Goal: Browse casually: Explore the website without a specific task or goal

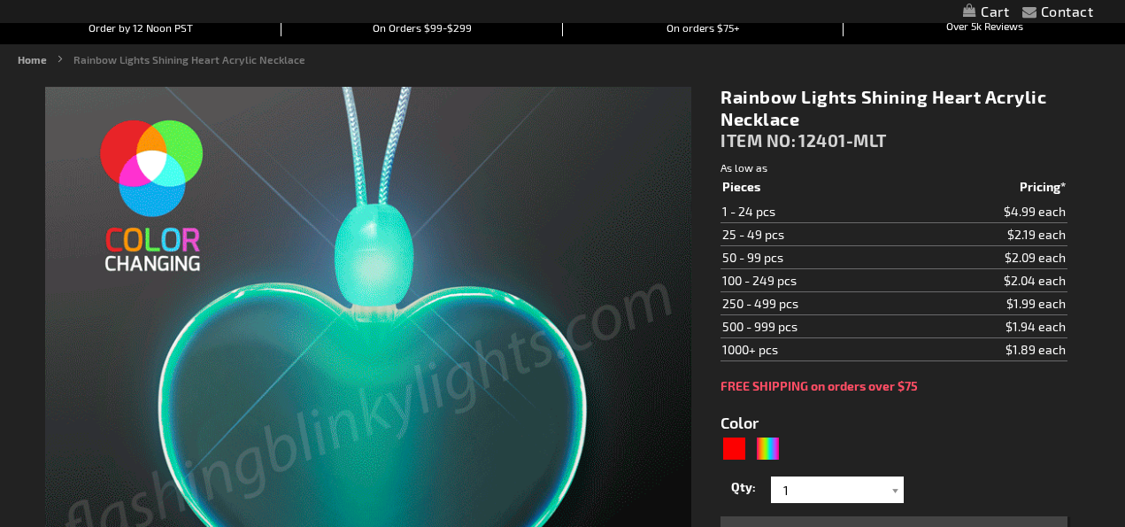
scroll to position [174, 0]
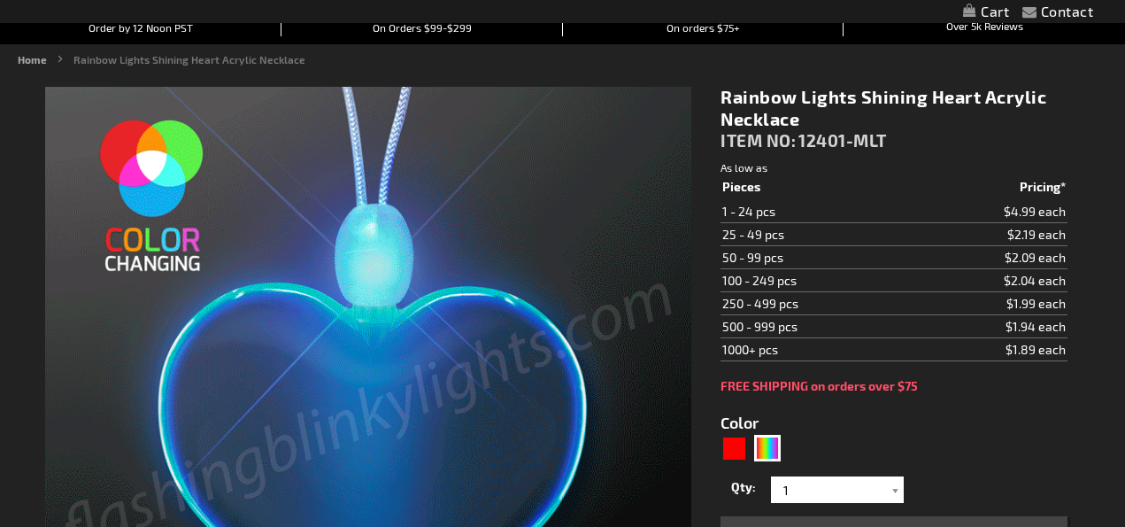
type input "5659"
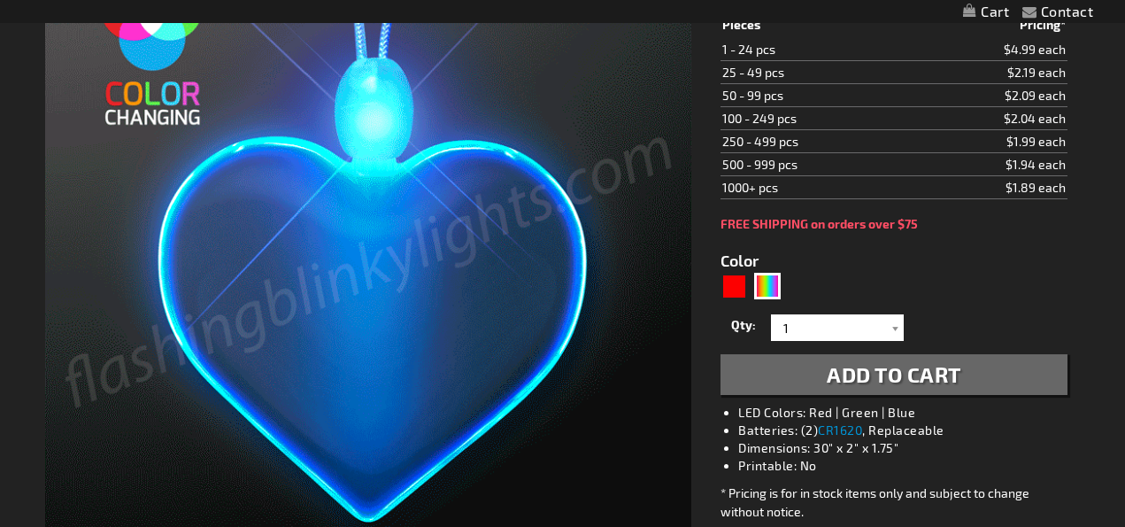
scroll to position [326, 0]
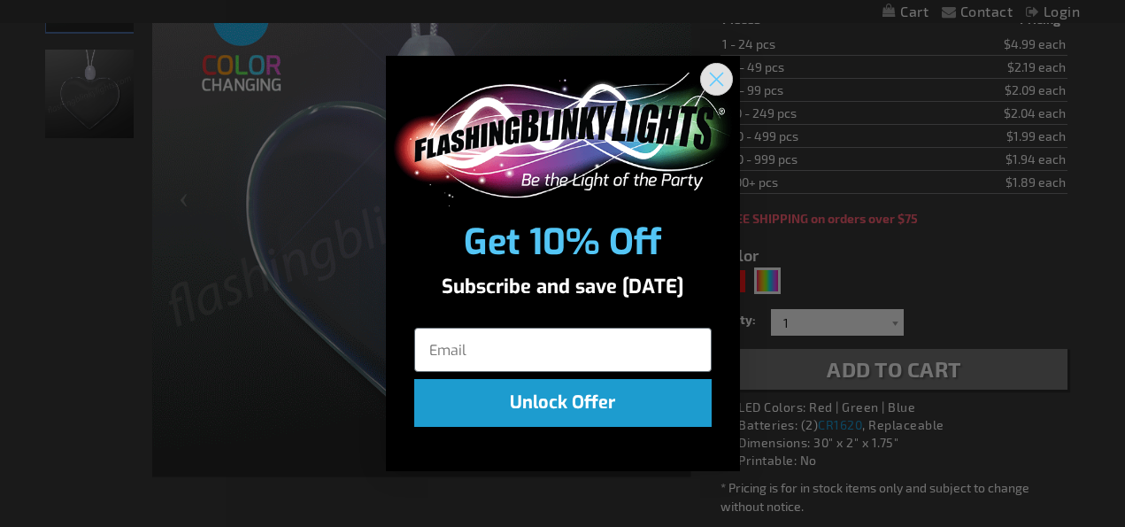
click at [723, 81] on circle "Close dialog" at bounding box center [715, 79] width 29 height 29
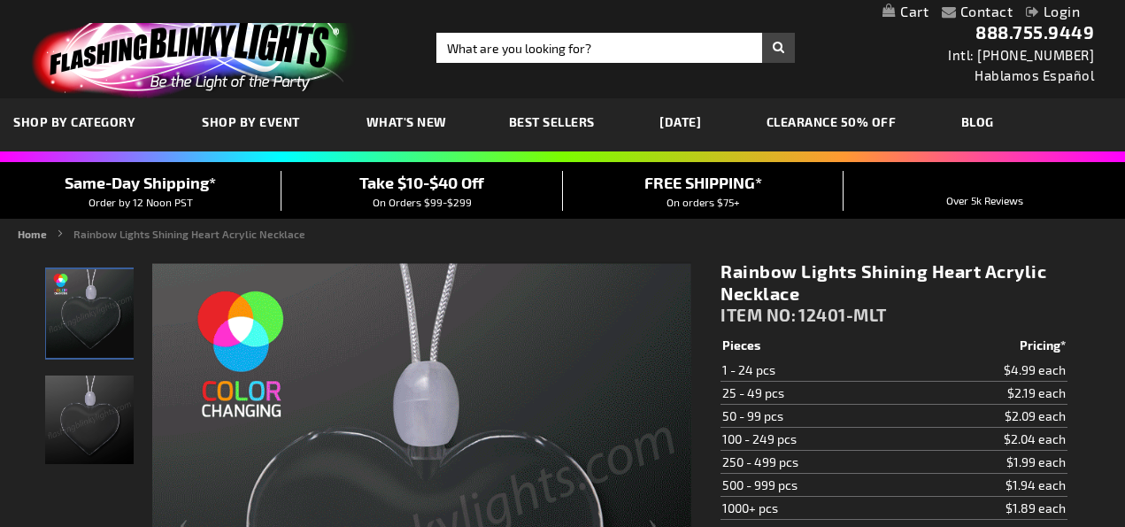
scroll to position [0, 0]
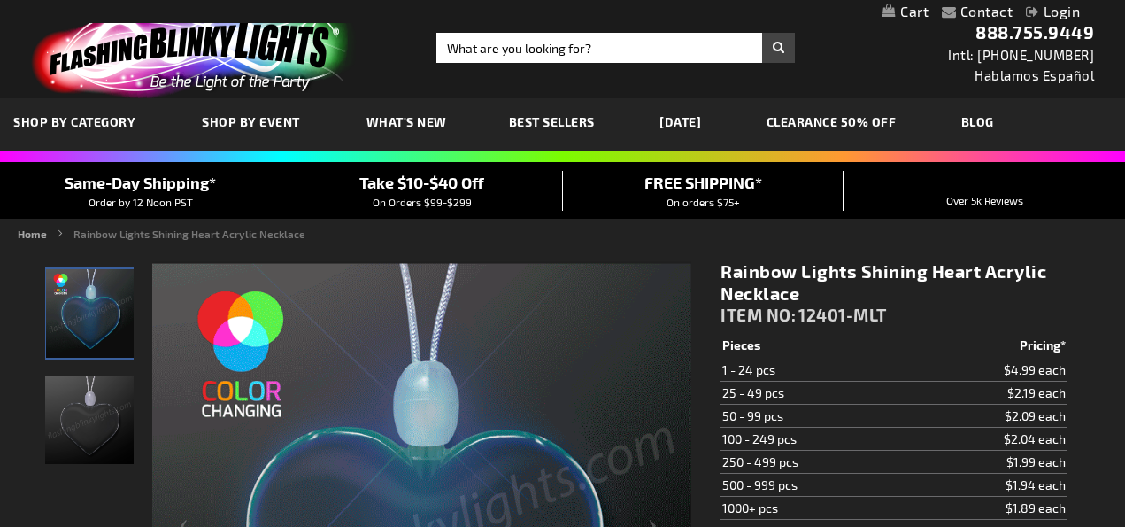
click at [589, 122] on span "Best Sellers" at bounding box center [552, 121] width 86 height 15
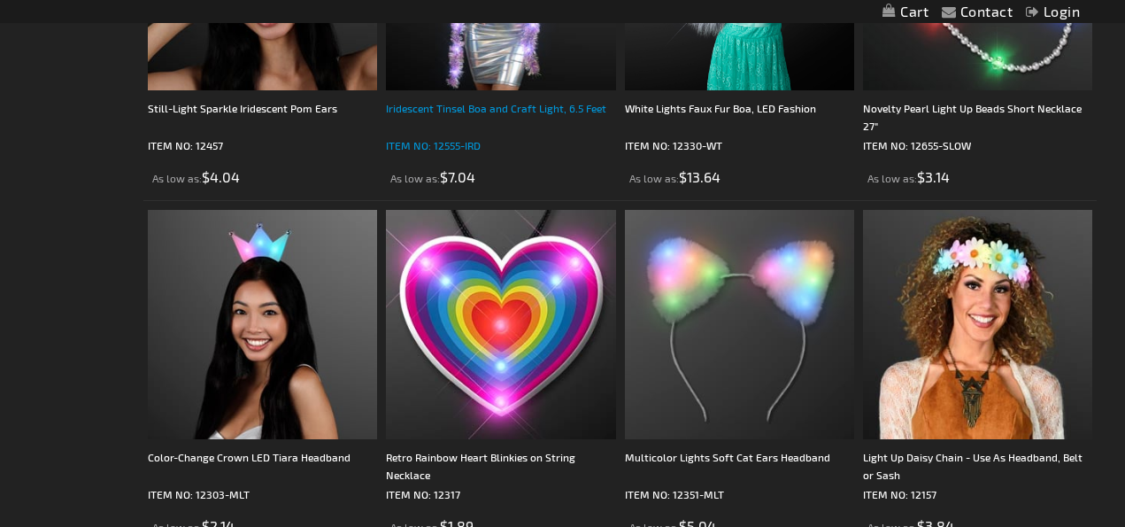
scroll to position [2411, 0]
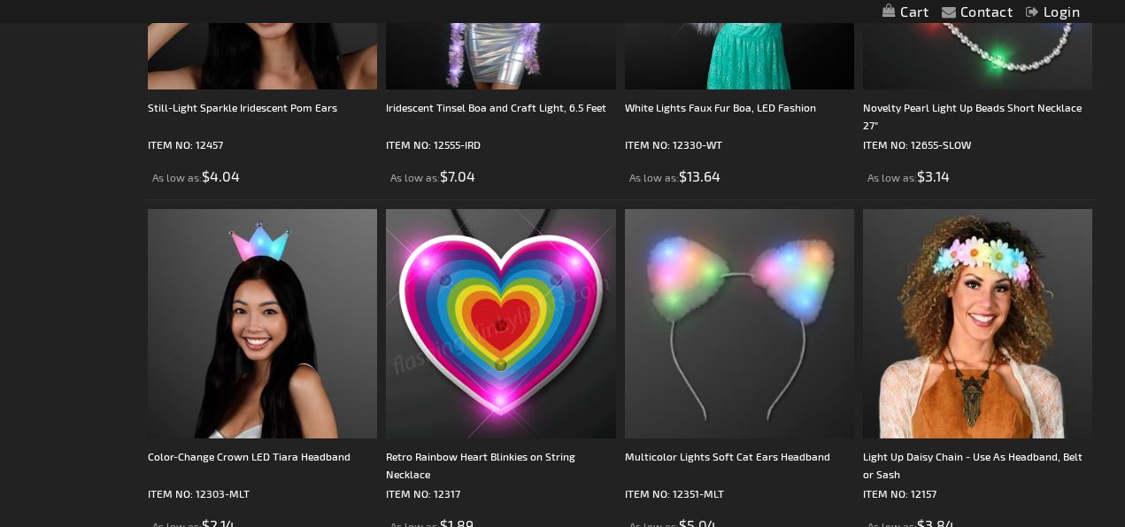
click at [502, 278] on img at bounding box center [500, 323] width 229 height 229
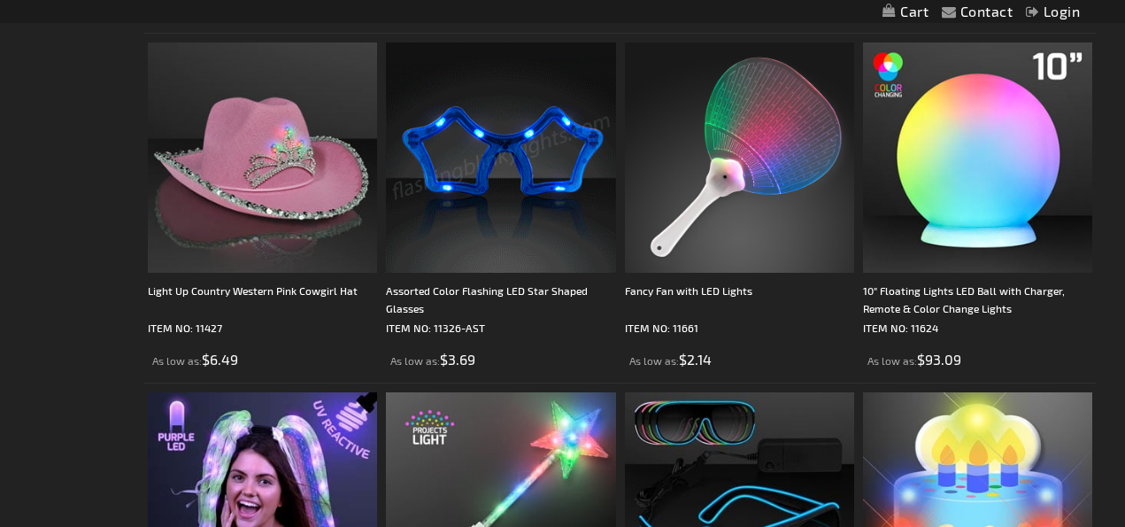
scroll to position [5029, 0]
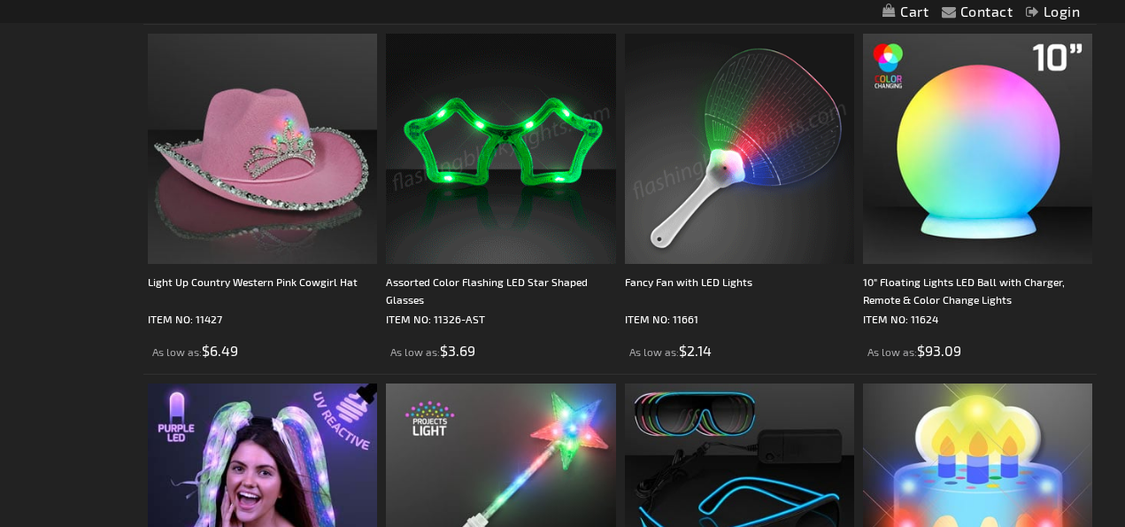
click at [716, 145] on img at bounding box center [739, 148] width 229 height 229
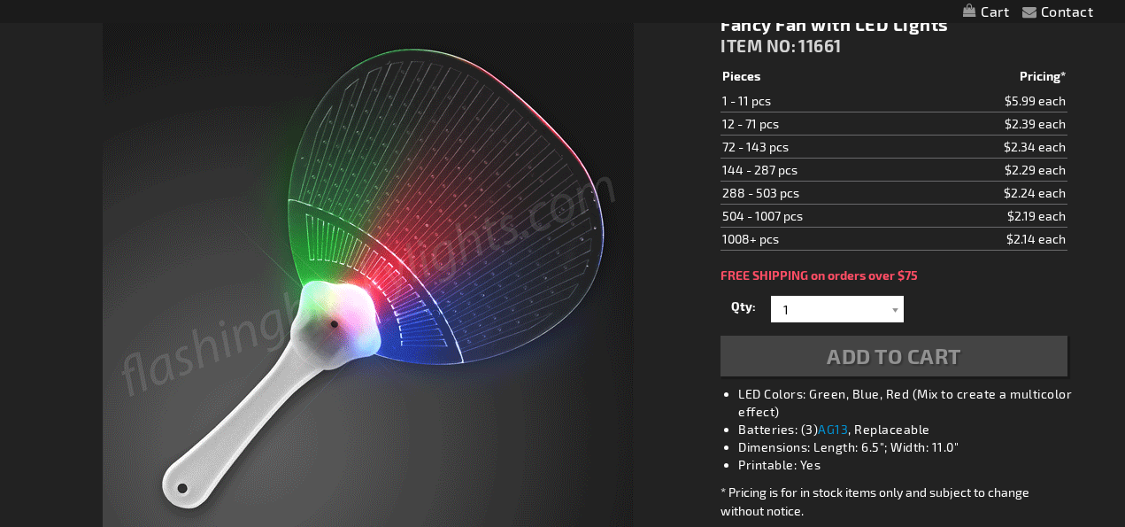
scroll to position [-12, 0]
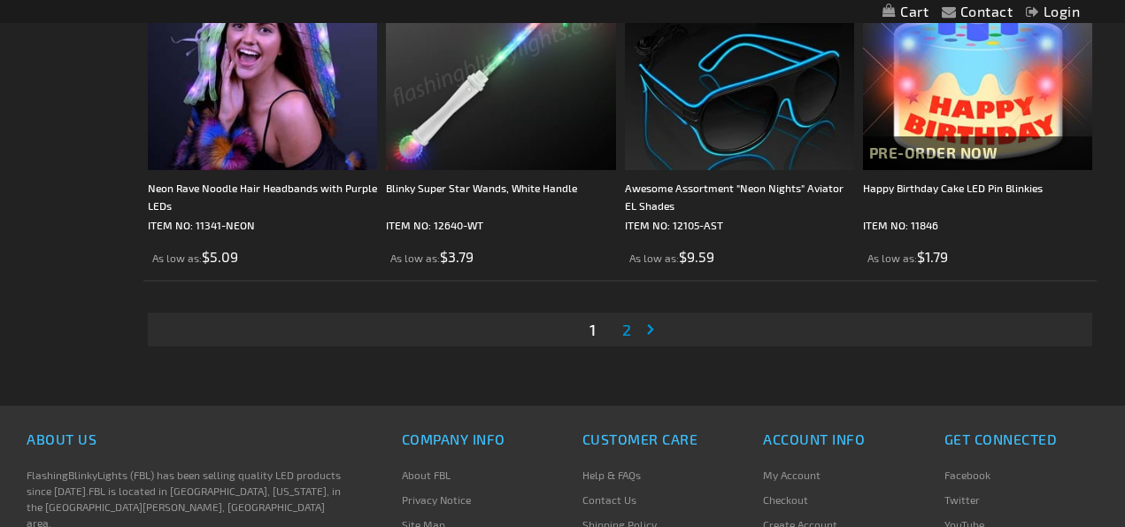
scroll to position [5474, 0]
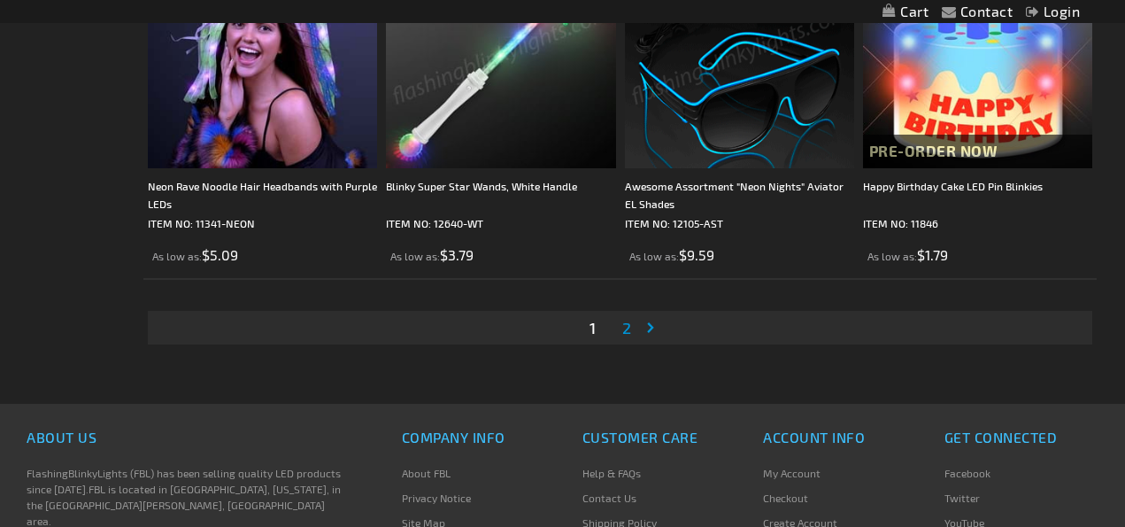
click at [630, 323] on span "2" at bounding box center [626, 327] width 9 height 19
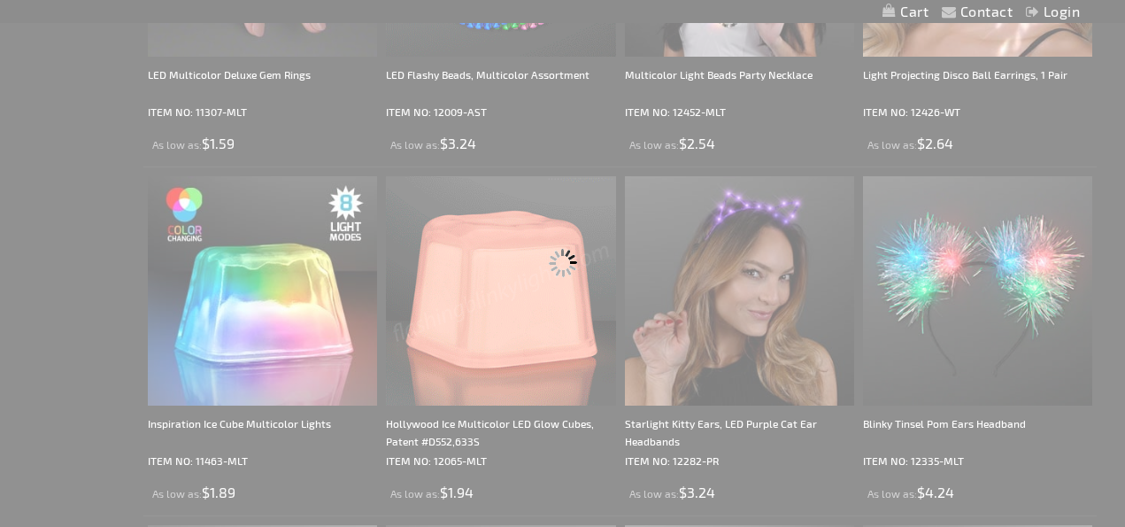
scroll to position [0, 0]
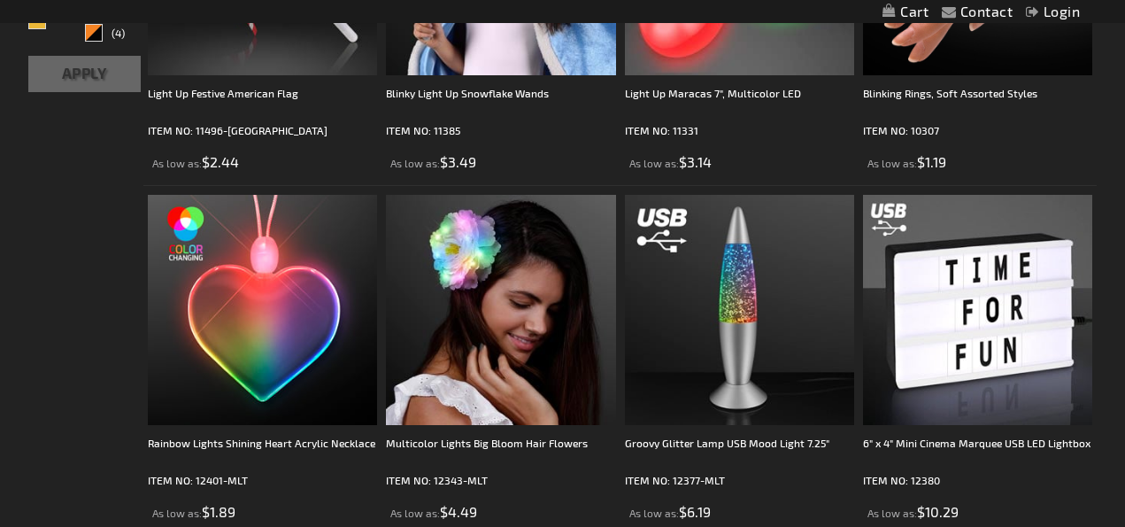
scroll to position [681, 0]
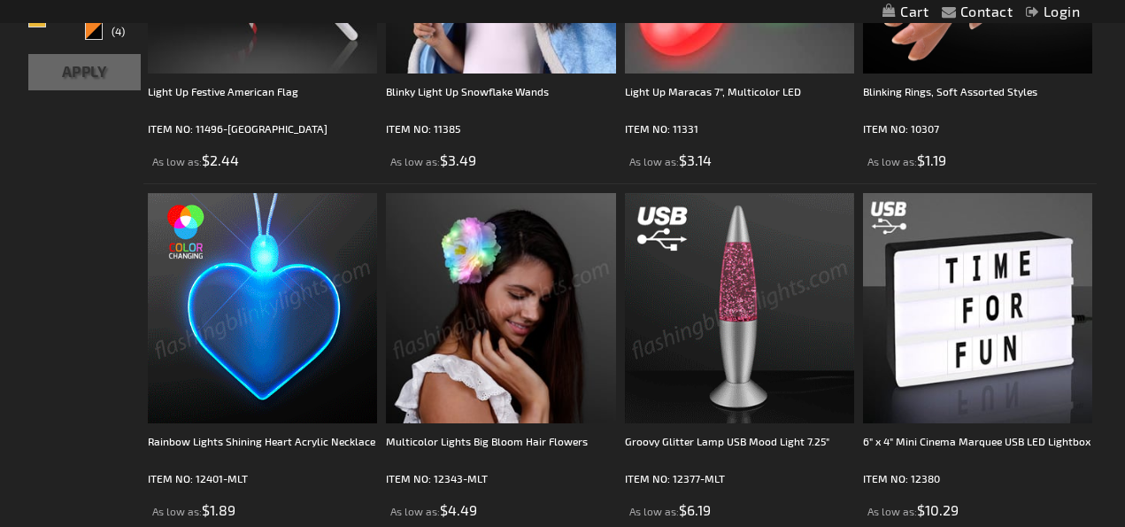
click at [308, 297] on img at bounding box center [262, 307] width 229 height 229
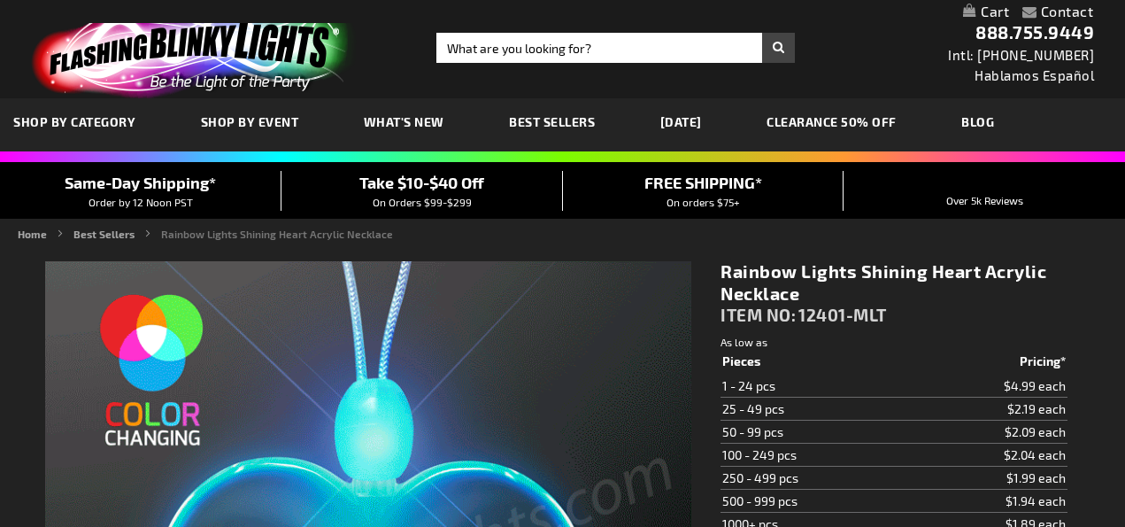
type input "5659"
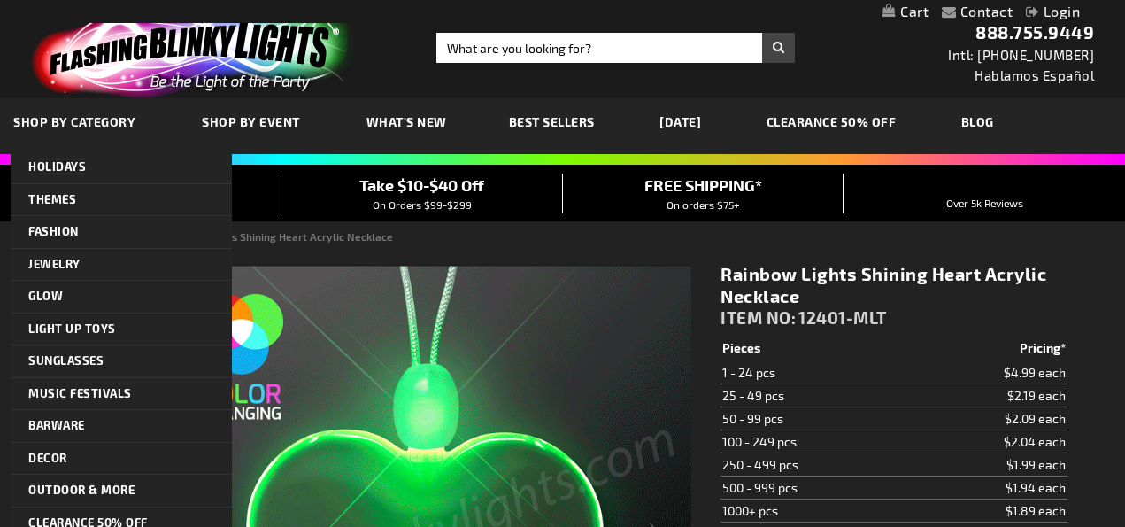
click at [126, 126] on span "SHOP BY CATEGORY" at bounding box center [74, 121] width 122 height 15
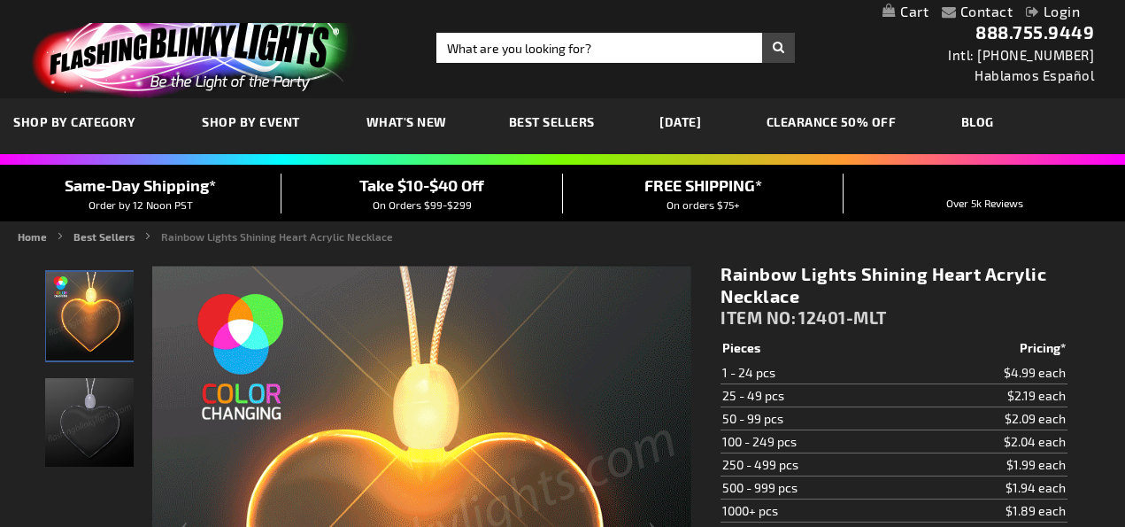
click at [430, 122] on span "What's New" at bounding box center [407, 121] width 81 height 15
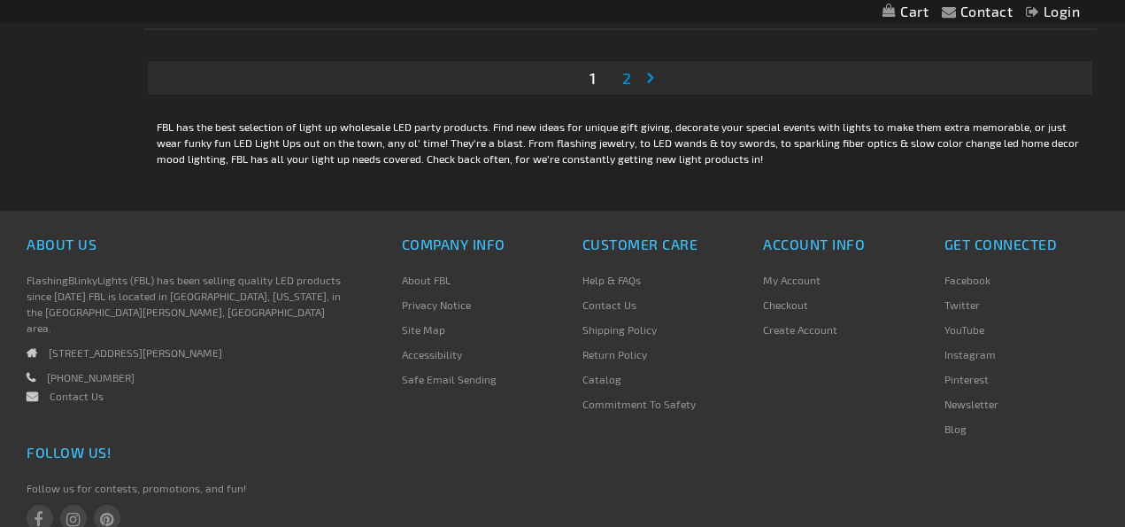
scroll to position [5559, 0]
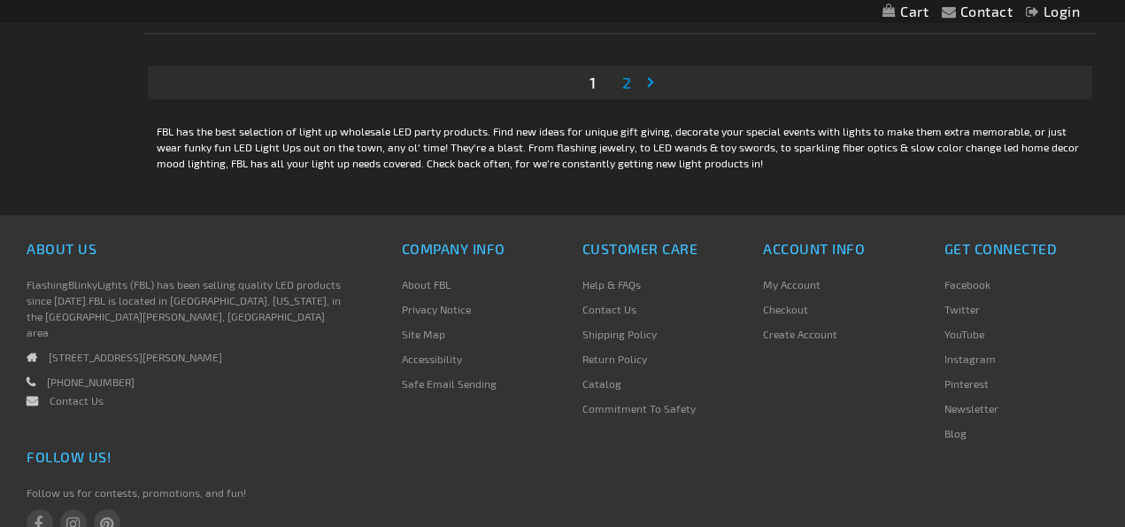
click at [623, 75] on span "2" at bounding box center [626, 82] width 9 height 19
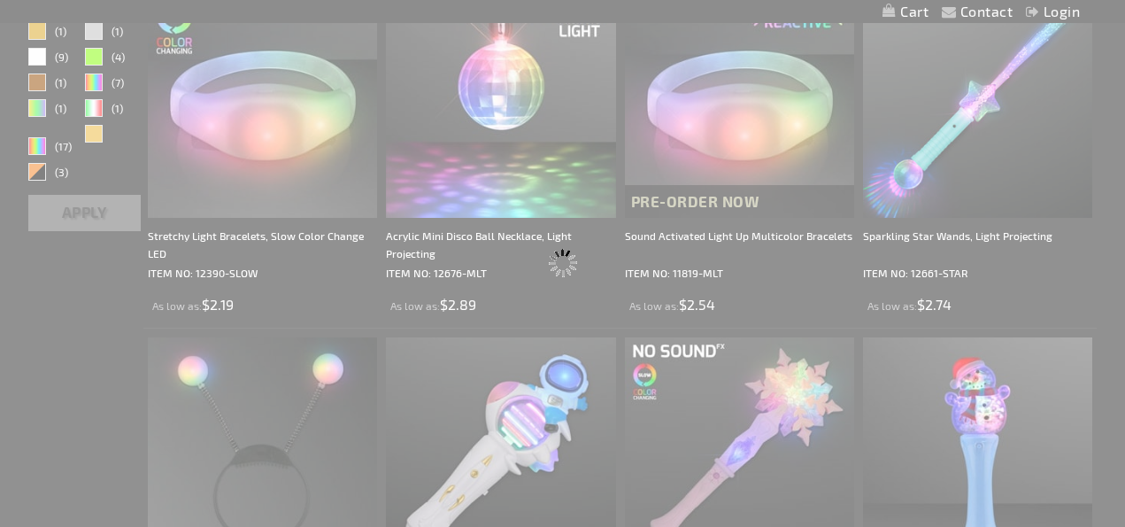
scroll to position [0, 0]
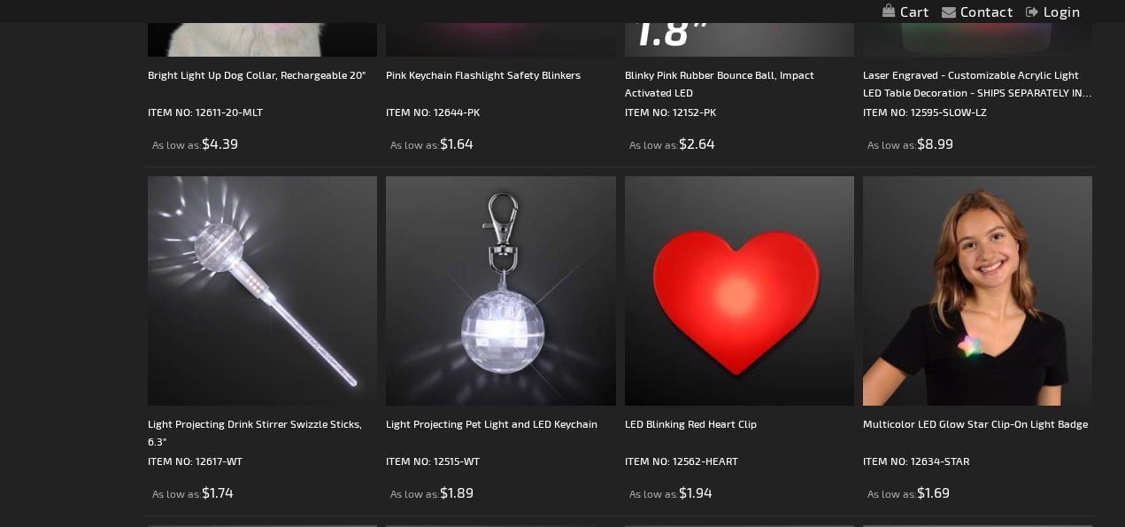
scroll to position [889, 0]
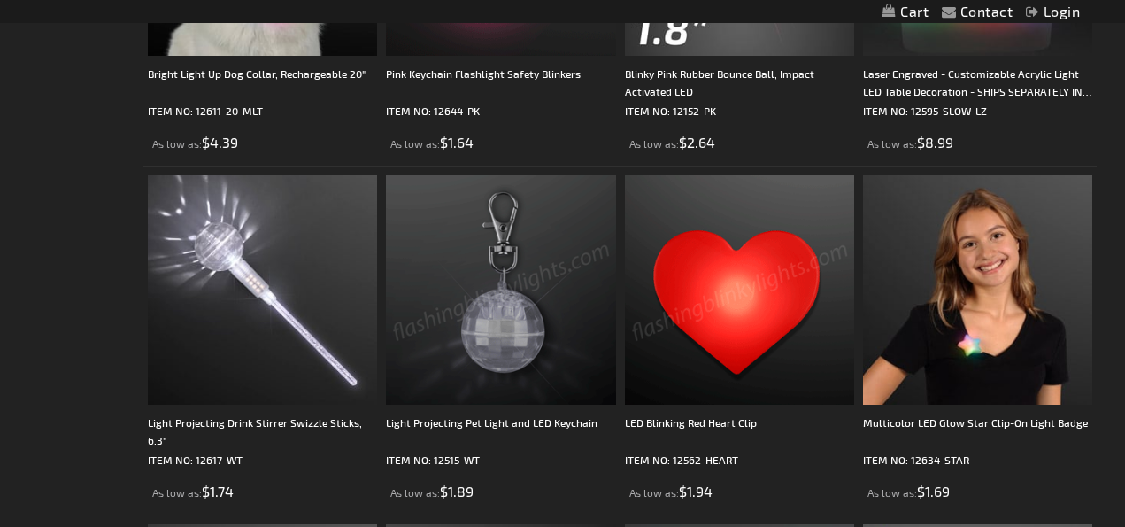
click at [716, 273] on img at bounding box center [739, 289] width 229 height 229
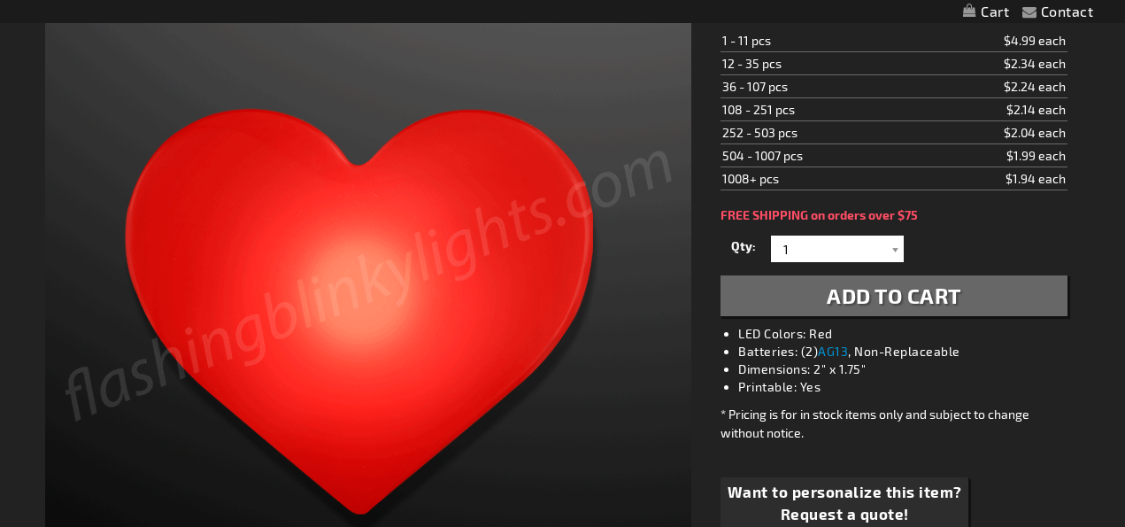
scroll to position [310, 0]
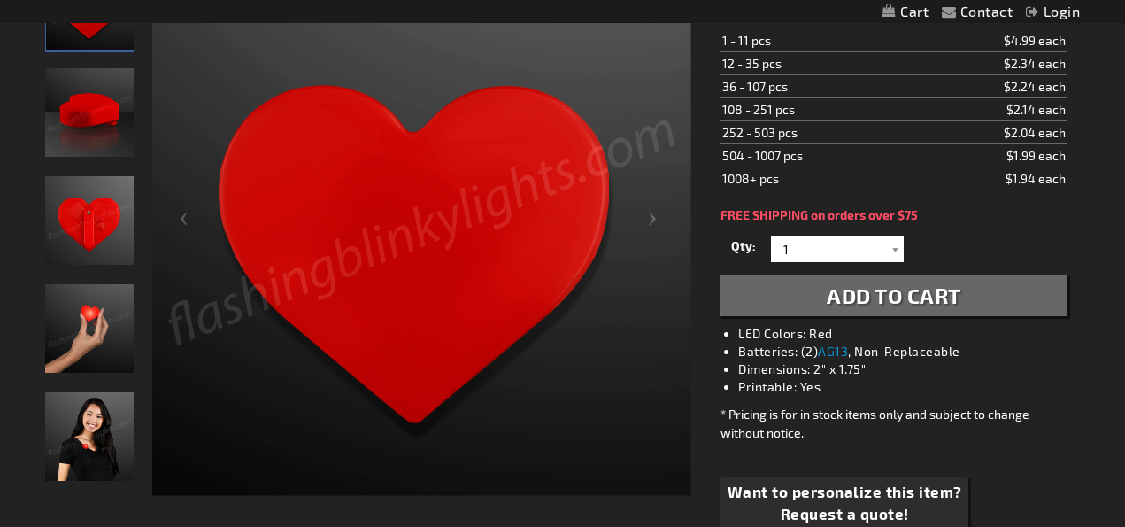
click at [119, 330] on img "Hand model displaying LED Blinking Red Heart Clip" at bounding box center [89, 328] width 89 height 89
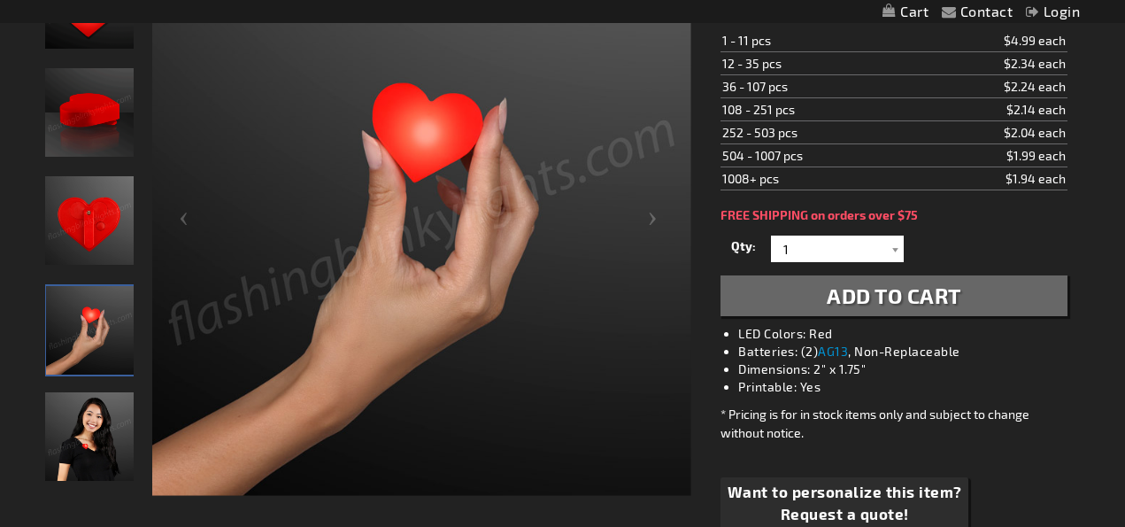
click at [97, 444] on img "Model wearing LED Blinking Red Heart Clip" at bounding box center [89, 436] width 89 height 89
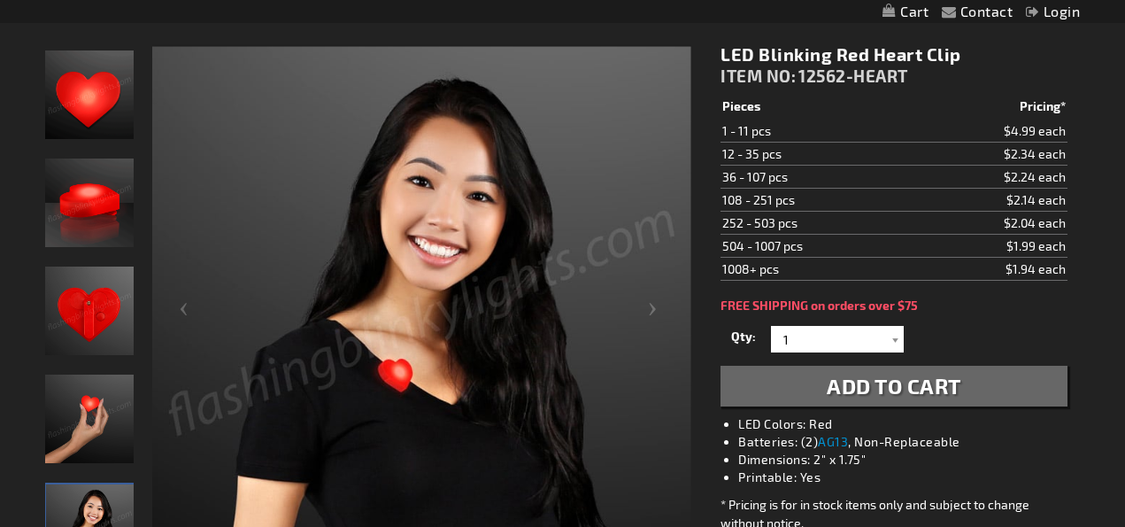
scroll to position [217, 0]
